Goal: Book appointment/travel/reservation

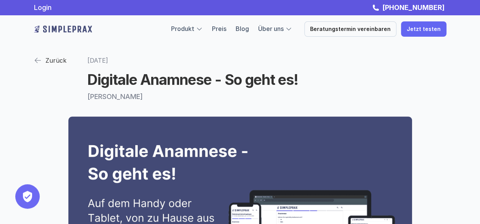
click at [53, 61] on p "Zurück" at bounding box center [55, 60] width 21 height 11
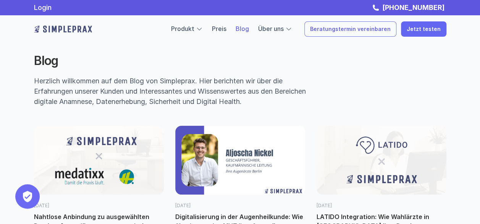
click at [346, 31] on p "Beratungstermin vereinbaren" at bounding box center [350, 29] width 81 height 6
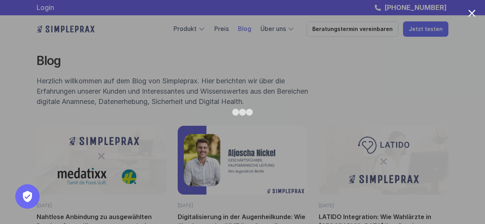
click at [474, 10] on div at bounding box center [472, 13] width 7 height 7
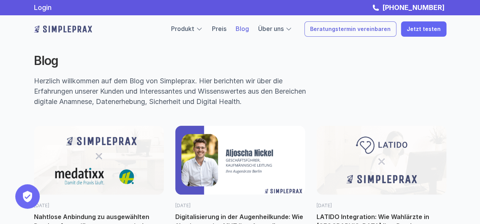
click at [340, 32] on p "Beratungstermin vereinbaren" at bounding box center [350, 29] width 81 height 6
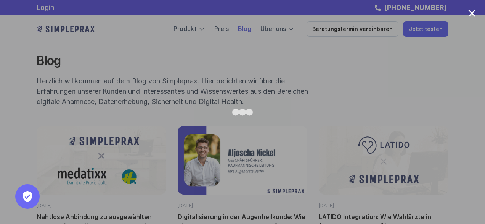
click at [473, 13] on div at bounding box center [472, 13] width 7 height 7
